Goal: Task Accomplishment & Management: Use online tool/utility

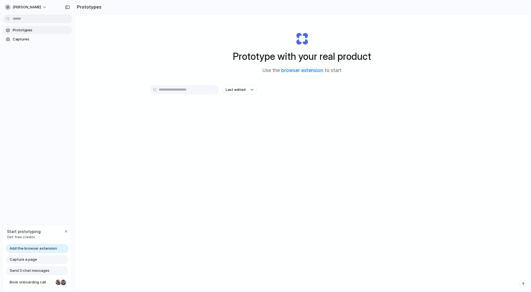
click at [37, 247] on span "Add the browser extension" at bounding box center [33, 249] width 47 height 6
click at [37, 34] on link "Prototypes" at bounding box center [37, 30] width 69 height 8
click at [32, 41] on span "Captures" at bounding box center [41, 40] width 57 height 6
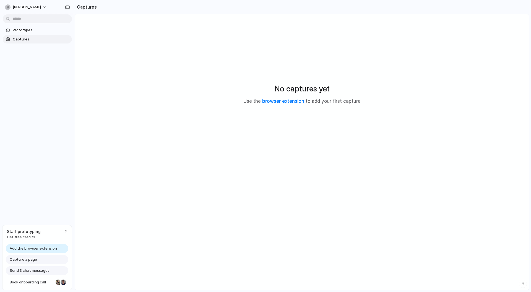
click at [36, 31] on span "Prototypes" at bounding box center [41, 30] width 57 height 6
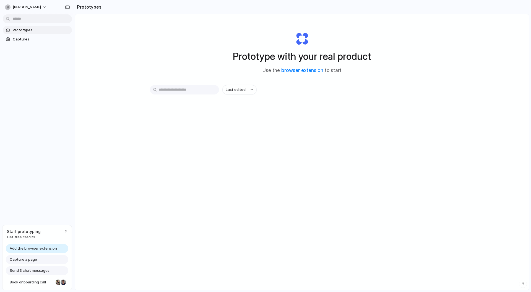
click at [290, 70] on link "browser extension" at bounding box center [303, 71] width 42 height 6
